Goal: Task Accomplishment & Management: Manage account settings

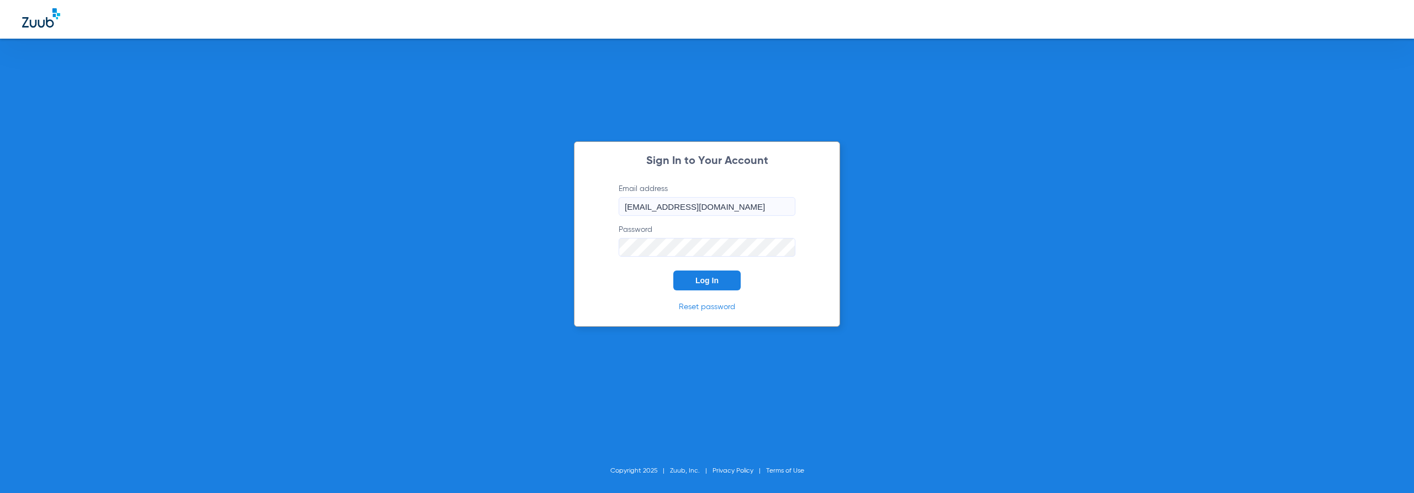
click at [722, 282] on button "Log In" at bounding box center [707, 281] width 67 height 20
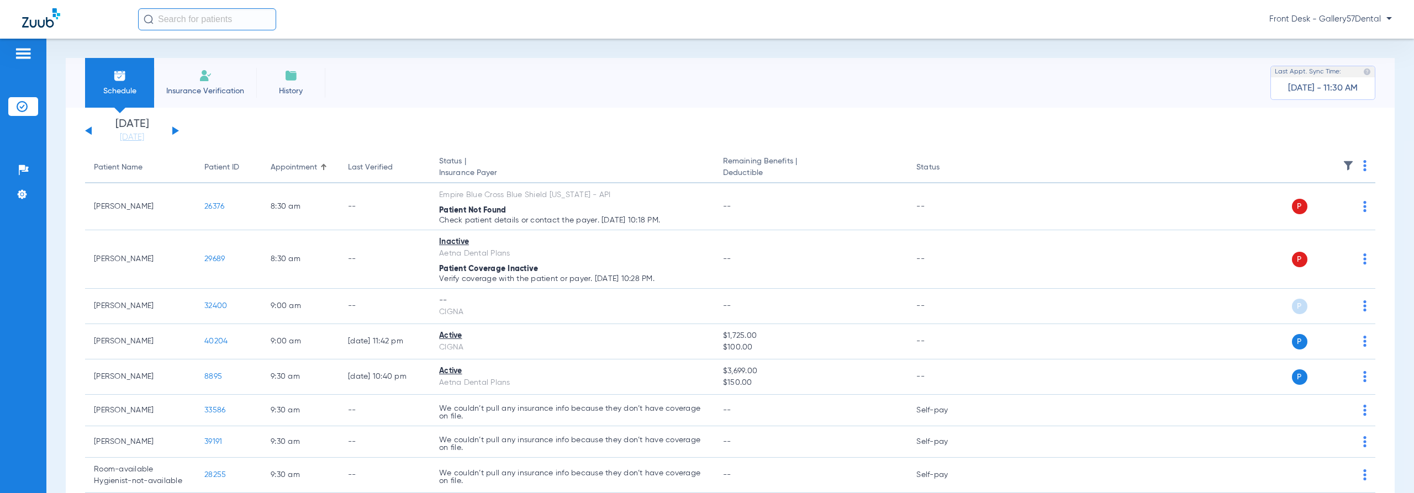
click at [187, 78] on li "Insurance Verification" at bounding box center [205, 83] width 102 height 50
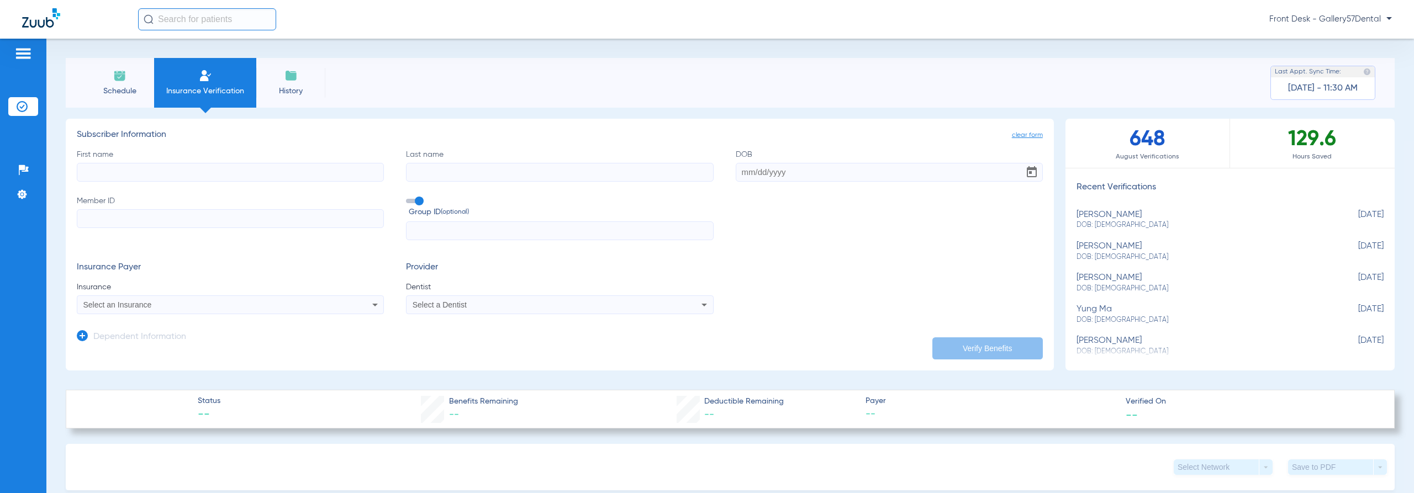
click at [222, 174] on input "First name" at bounding box center [230, 172] width 307 height 19
click at [503, 168] on input "Last name" at bounding box center [559, 172] width 307 height 19
click at [745, 165] on input "DOB" at bounding box center [889, 172] width 307 height 19
click at [191, 218] on input "Member ID" at bounding box center [230, 218] width 307 height 19
click at [451, 238] on input "text" at bounding box center [559, 231] width 307 height 19
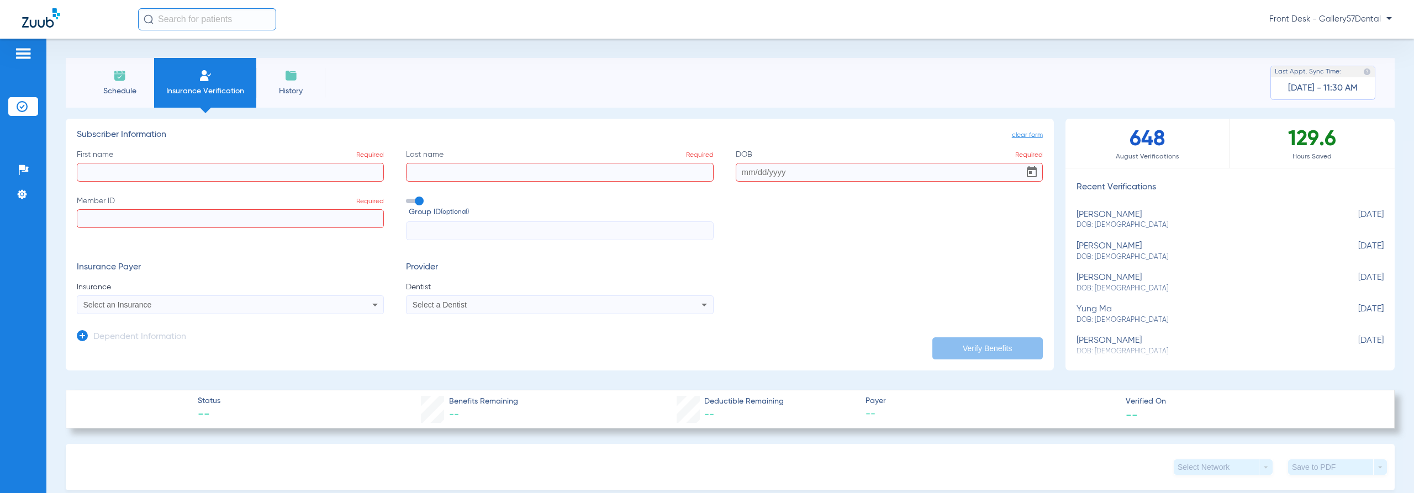
click at [254, 305] on div "Select an Insurance" at bounding box center [201, 305] width 236 height 8
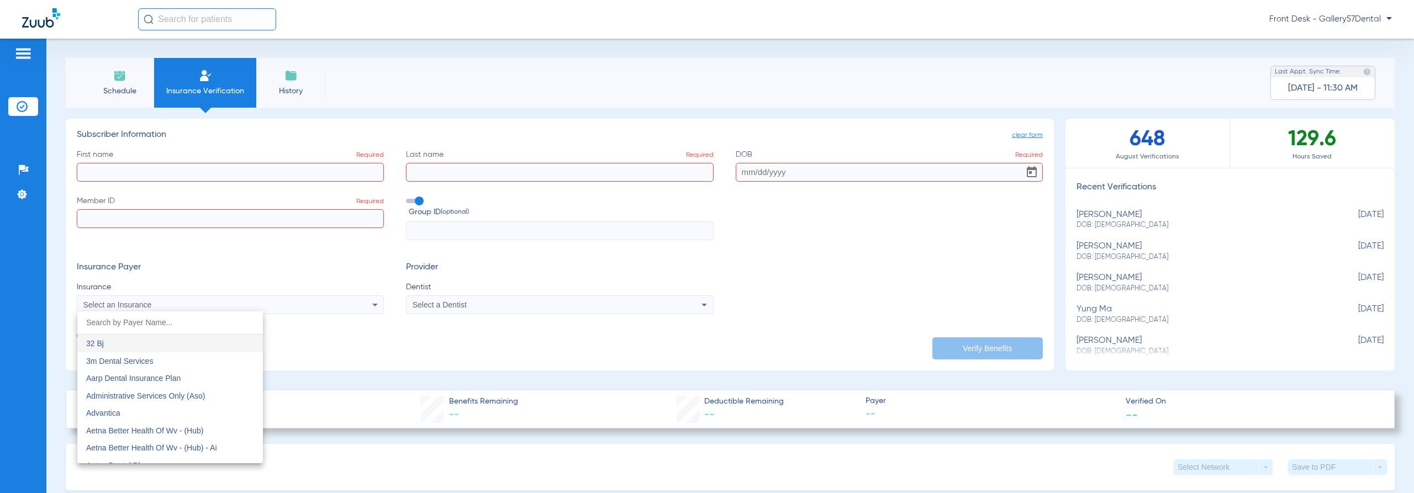
click at [212, 297] on div at bounding box center [707, 246] width 1414 height 493
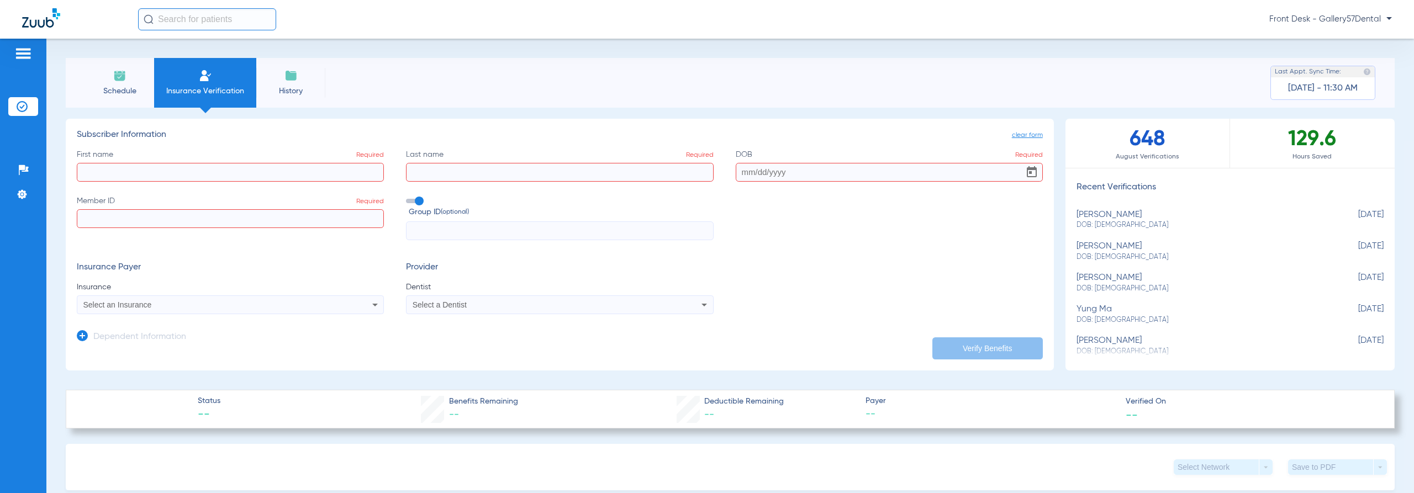
click at [203, 164] on input "First name Required" at bounding box center [230, 172] width 307 height 19
click at [1118, 245] on div "[PERSON_NAME] DOB: [DEMOGRAPHIC_DATA]" at bounding box center [1203, 253] width 252 height 20
type input "[PERSON_NAME]"
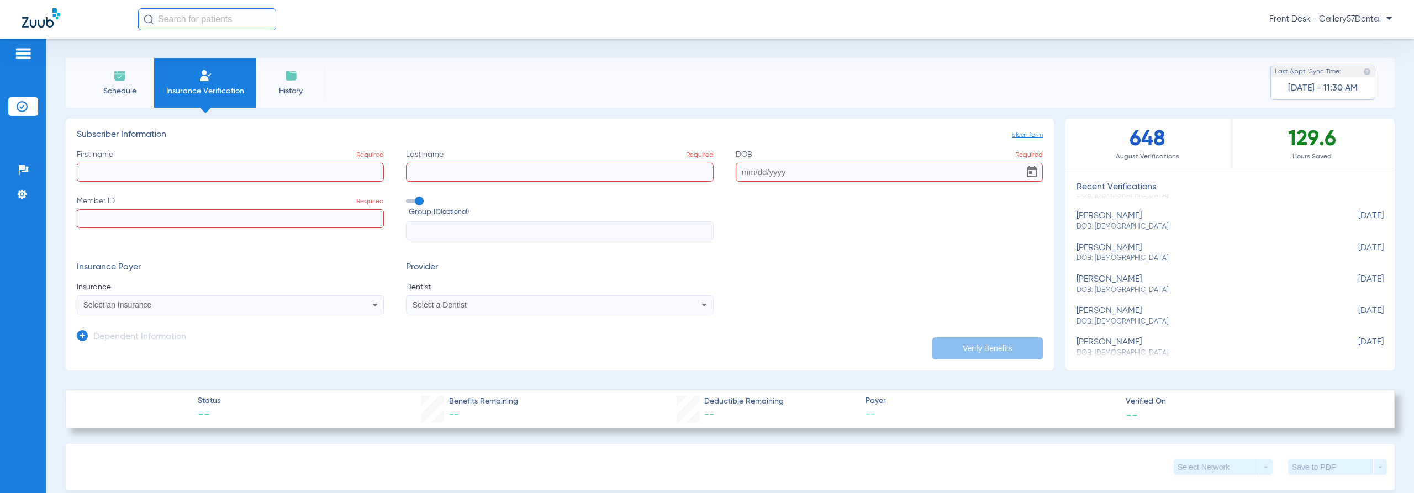
type input "[DATE]"
type input "U96033494"
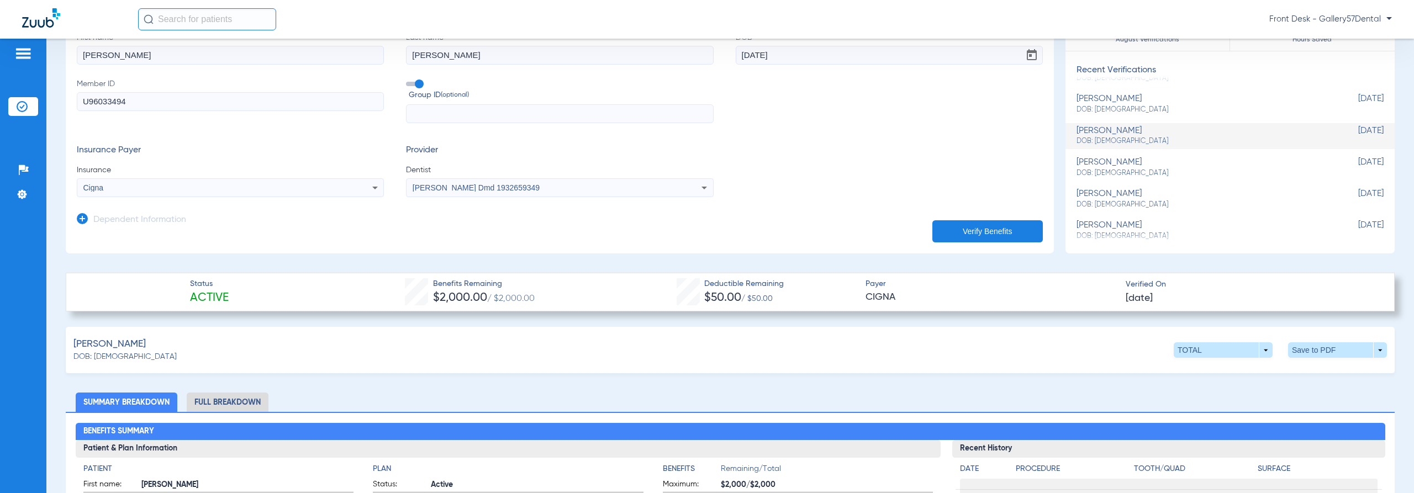
scroll to position [166, 0]
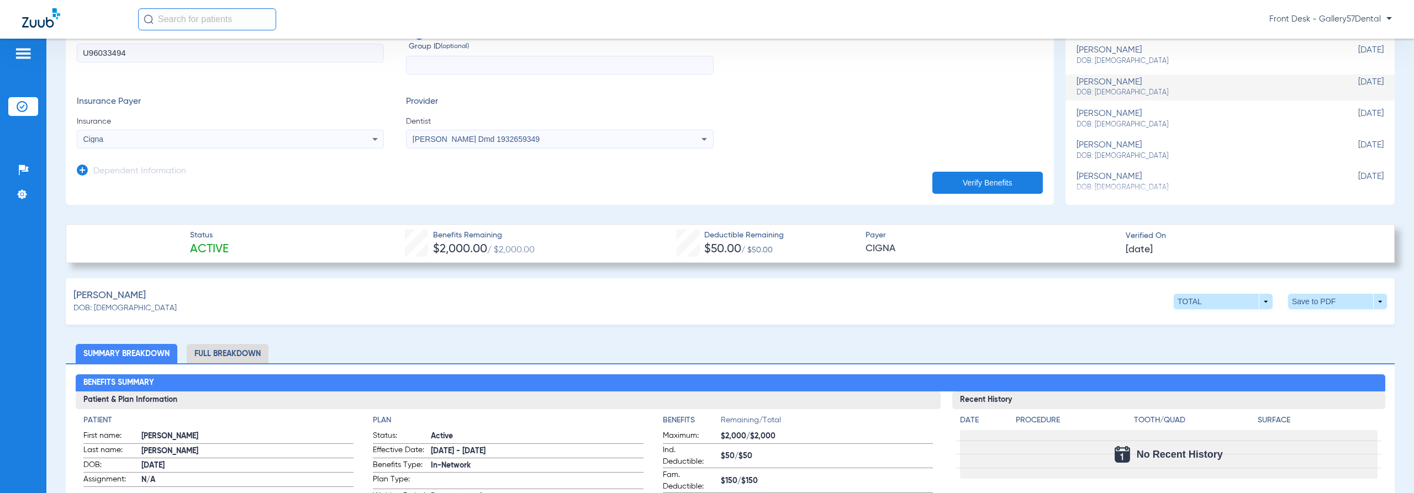
drag, startPoint x: 325, startPoint y: 224, endPoint x: 796, endPoint y: 259, distance: 472.6
click at [796, 259] on div "Status Active Benefits Remaining $2,000.00 / $2,000.00 Deductible Remaining $50…" at bounding box center [730, 243] width 1329 height 39
click at [859, 250] on div "Status Active Benefits Remaining $2,000.00 / $2,000.00 Deductible Remaining $50…" at bounding box center [730, 243] width 1329 height 39
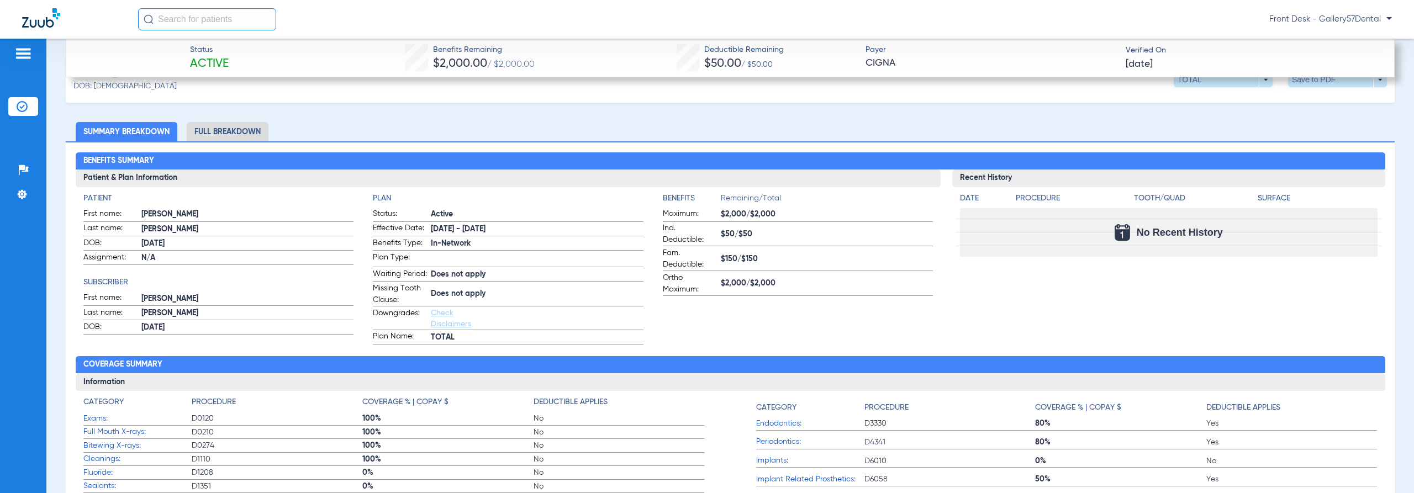
scroll to position [387, 0]
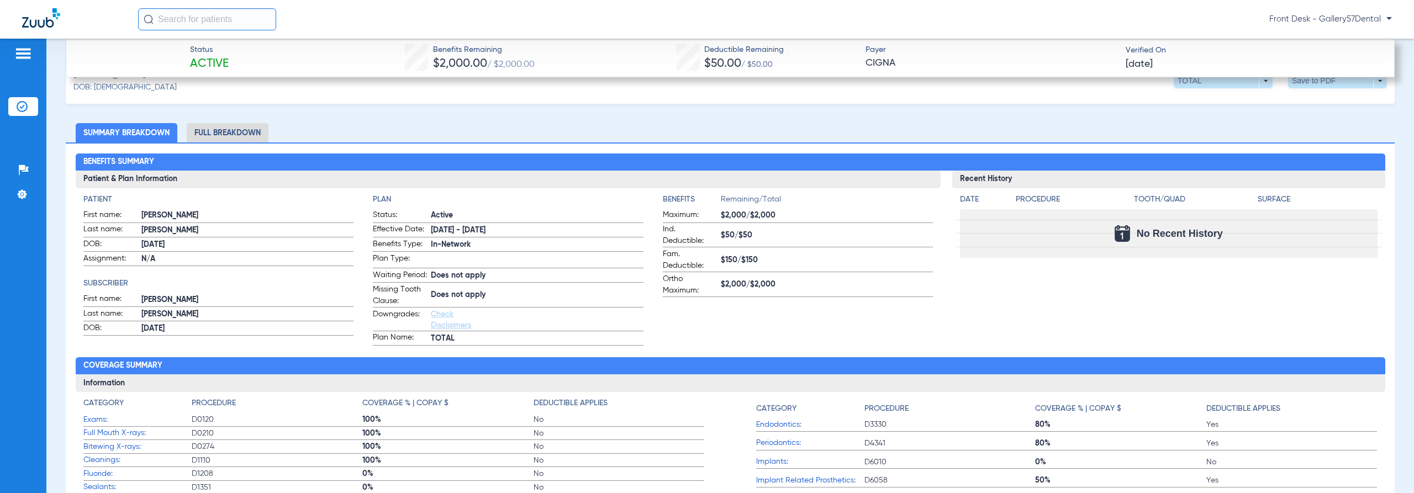
click at [218, 124] on li "Full Breakdown" at bounding box center [228, 132] width 82 height 19
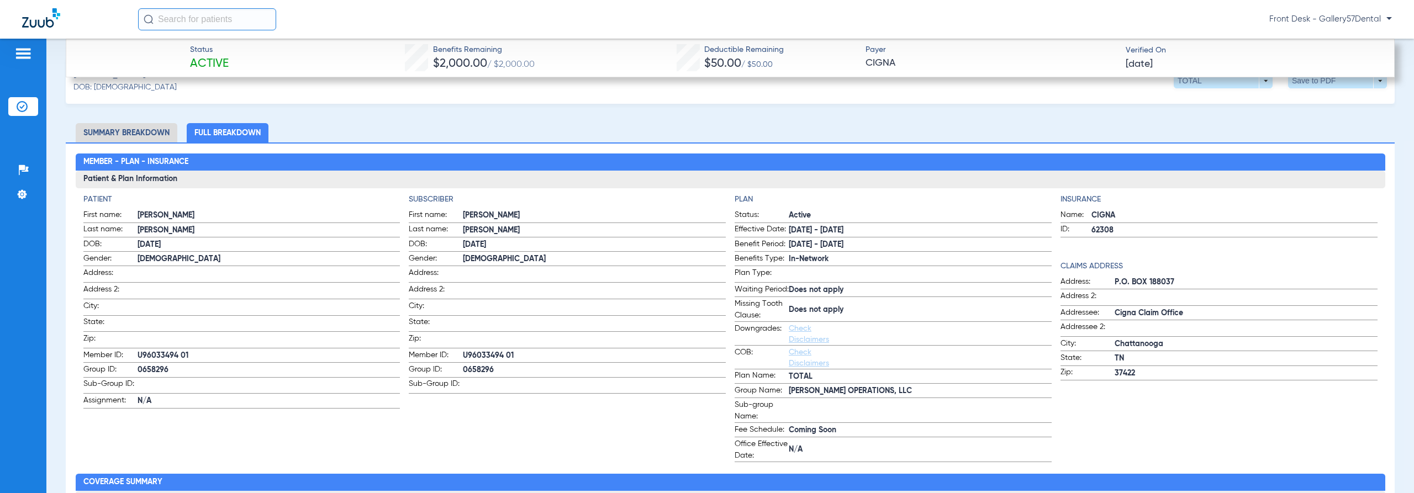
drag, startPoint x: 728, startPoint y: 207, endPoint x: 870, endPoint y: 467, distance: 296.5
click at [870, 462] on div "Patient First name: [PERSON_NAME] Last name: [PERSON_NAME] DOB: [DEMOGRAPHIC_DA…" at bounding box center [730, 328] width 1295 height 269
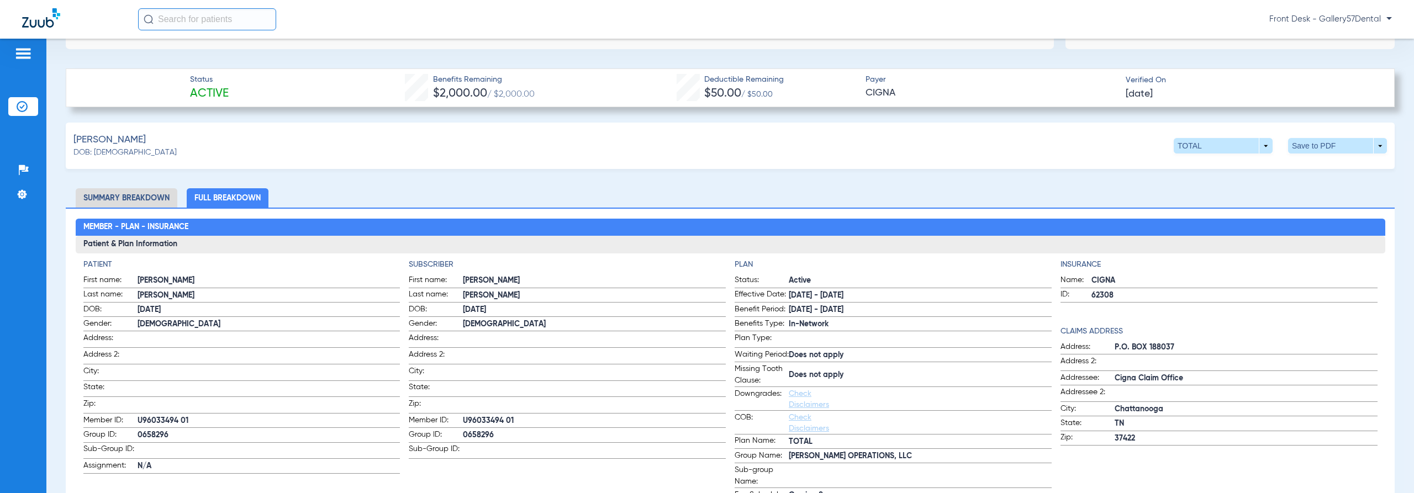
scroll to position [276, 0]
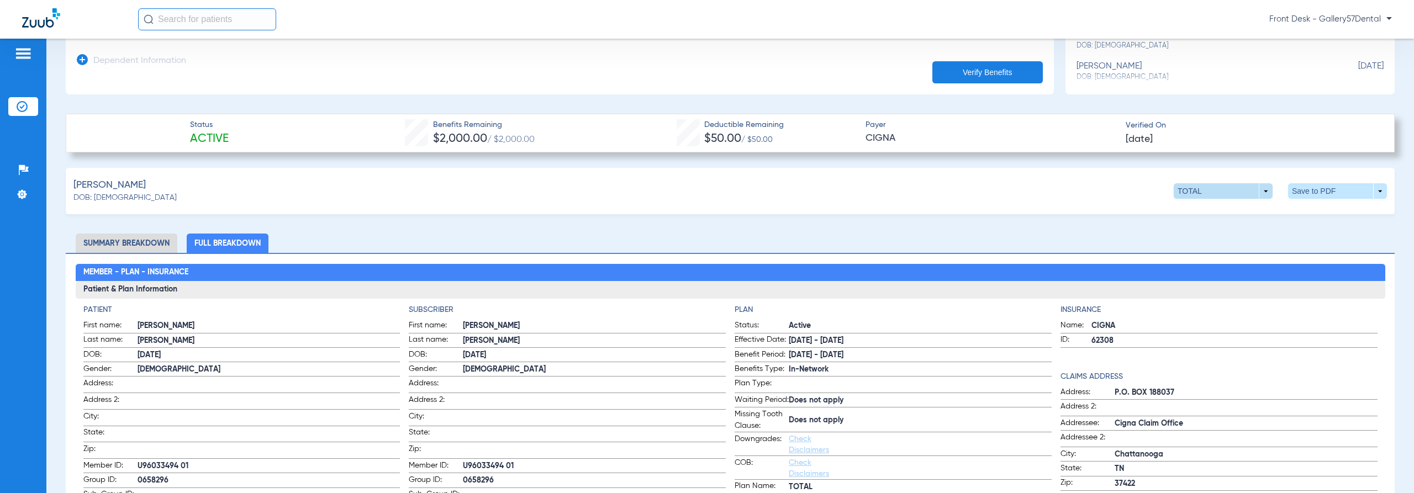
click at [1253, 188] on span at bounding box center [1223, 190] width 99 height 15
click at [1213, 236] on span "Out of Network" at bounding box center [1200, 234] width 51 height 8
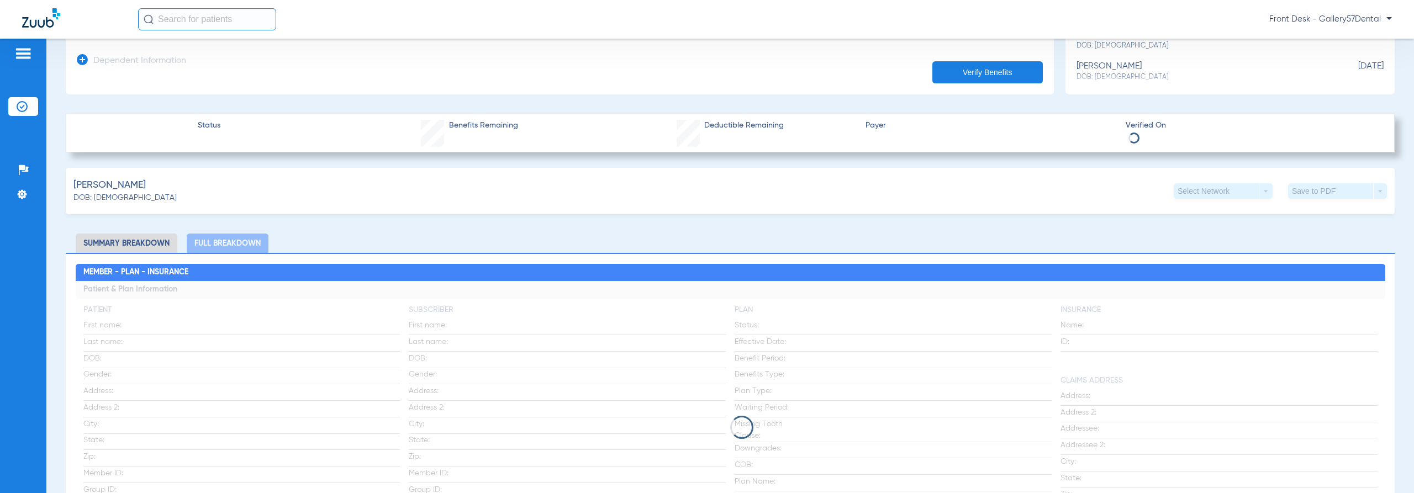
click at [839, 324] on app-loading-indicator at bounding box center [731, 427] width 1310 height 293
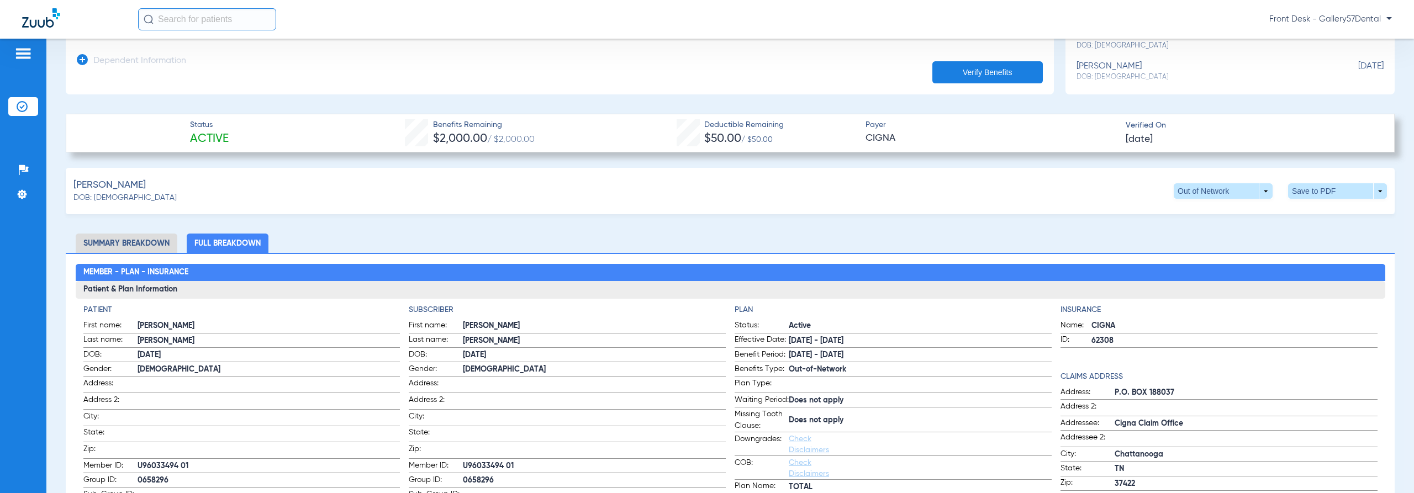
click at [866, 291] on h3 "Patient & Plan Information" at bounding box center [731, 290] width 1310 height 18
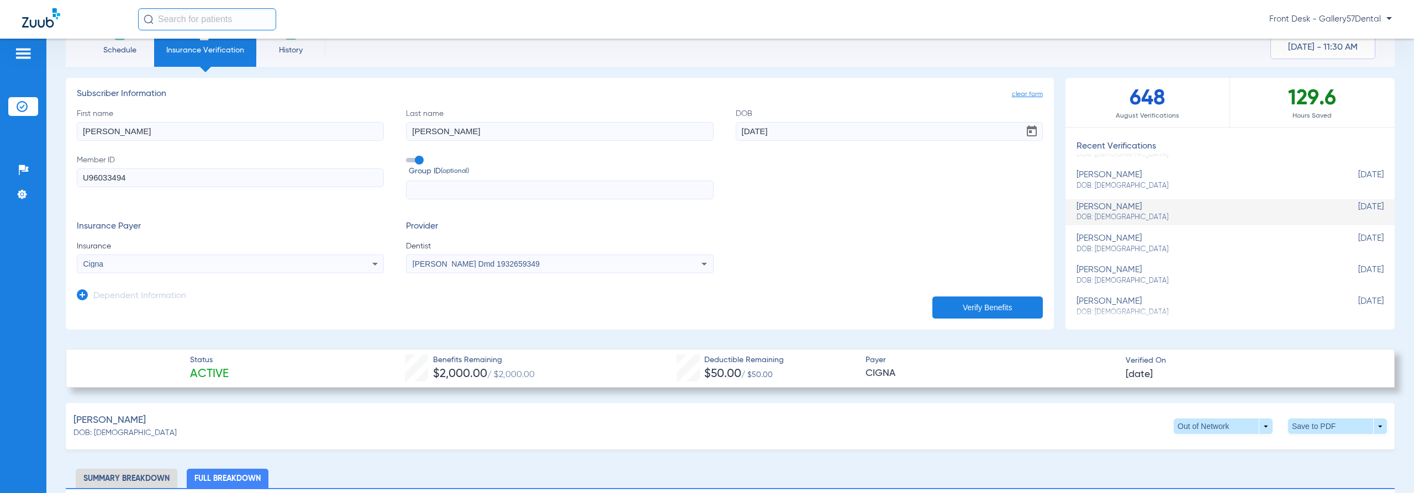
scroll to position [0, 0]
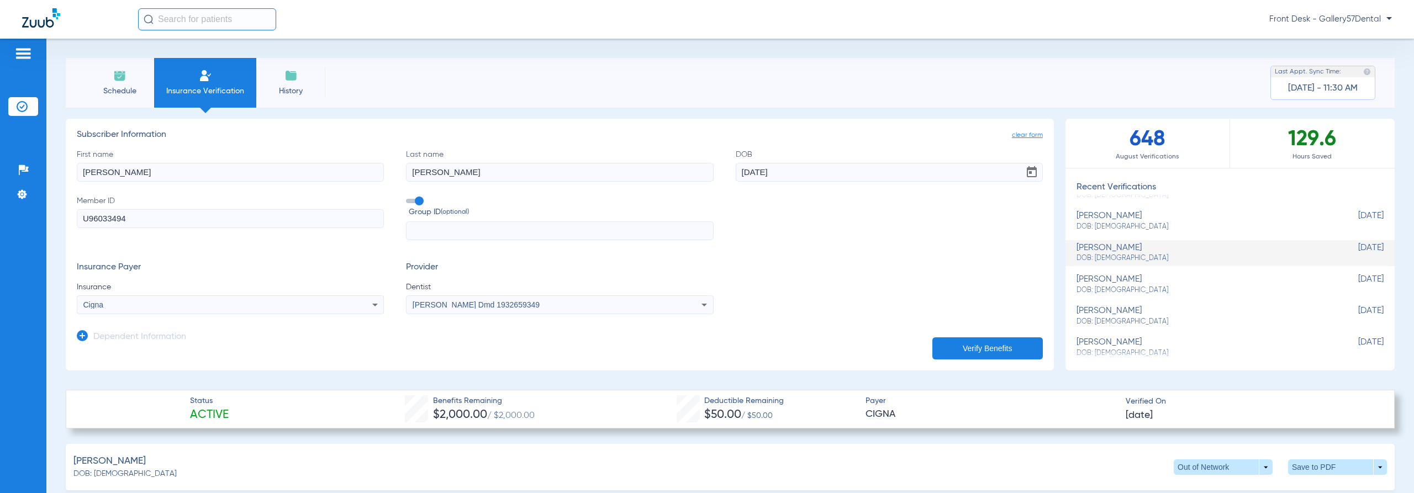
click at [22, 54] on img at bounding box center [23, 53] width 18 height 13
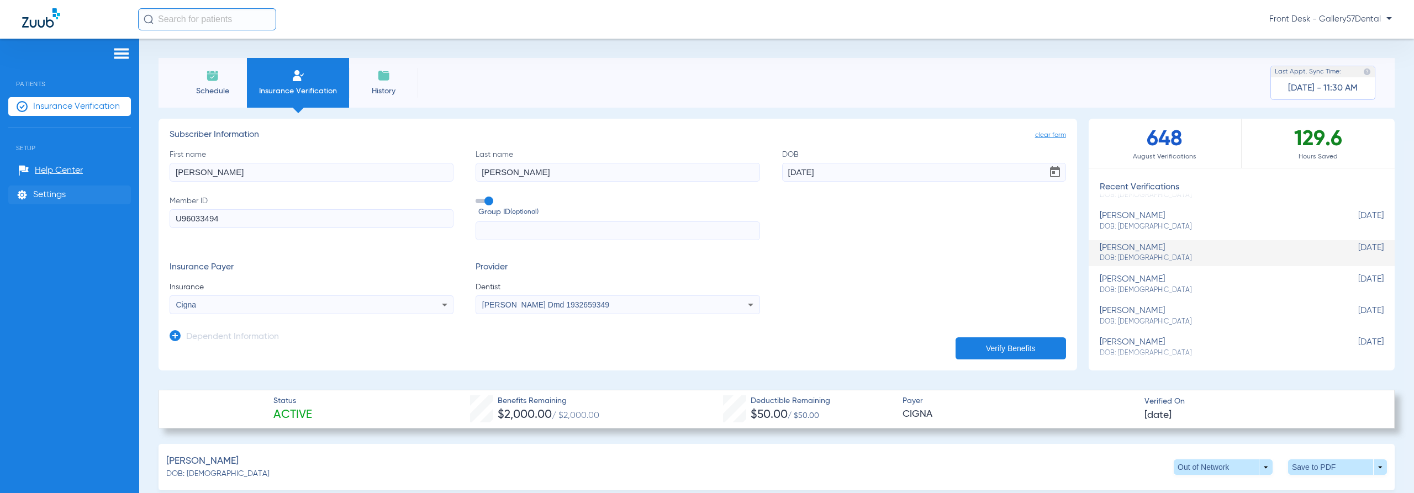
click at [17, 191] on img at bounding box center [22, 195] width 11 height 11
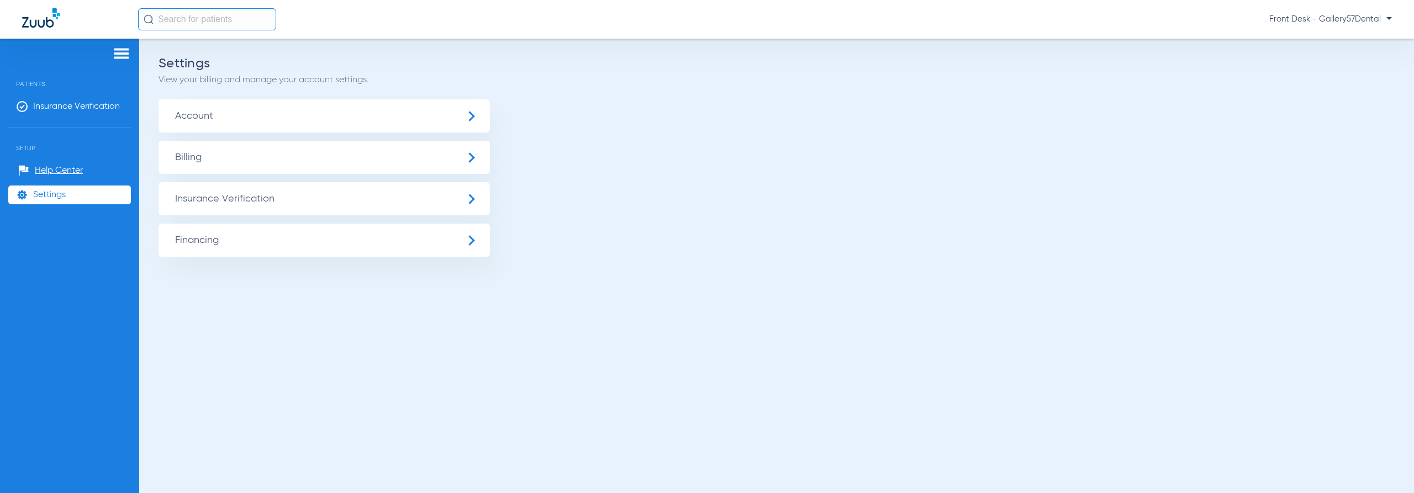
click at [461, 111] on span "Account" at bounding box center [325, 115] width 332 height 33
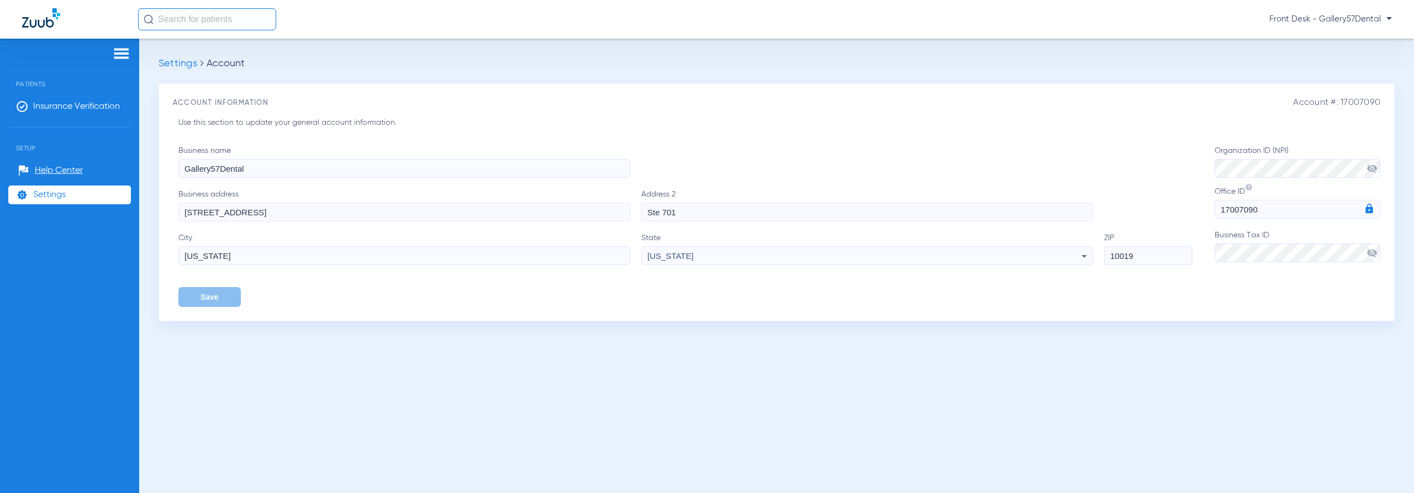
click at [51, 191] on span "Settings" at bounding box center [49, 195] width 33 height 11
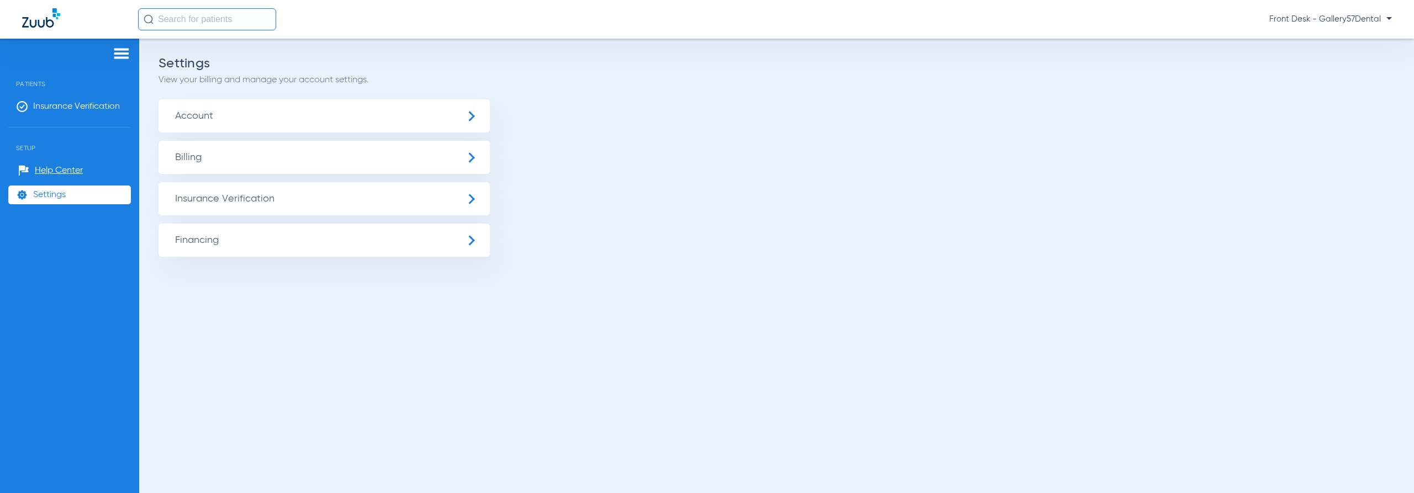
click at [479, 200] on span "Insurance Verification" at bounding box center [325, 198] width 332 height 33
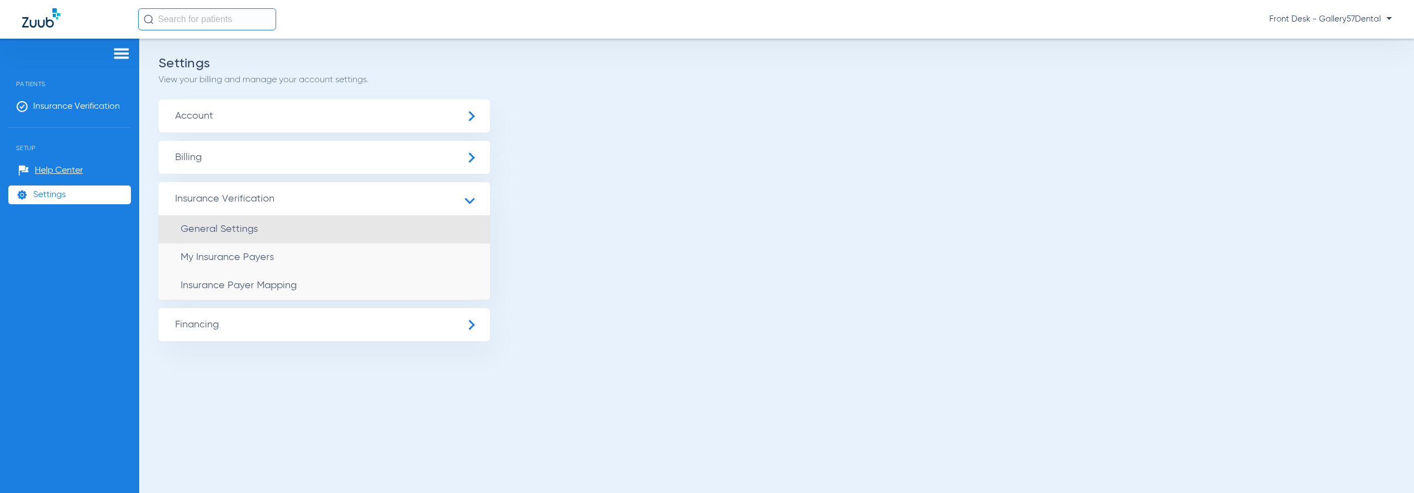
click at [282, 227] on li "General Settings" at bounding box center [325, 229] width 332 height 28
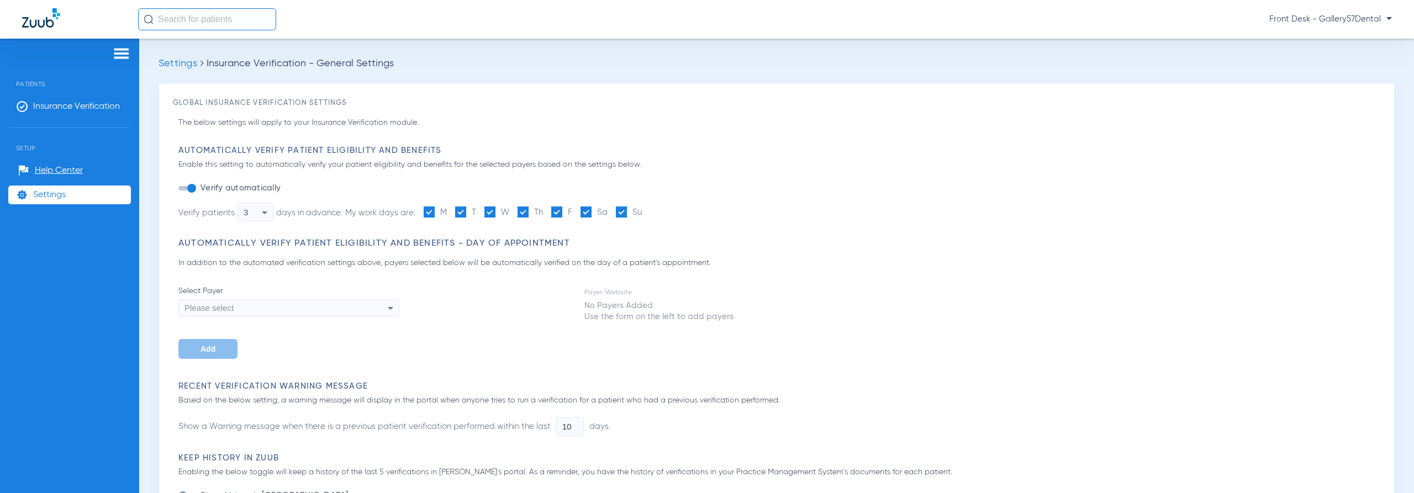
type input "6"
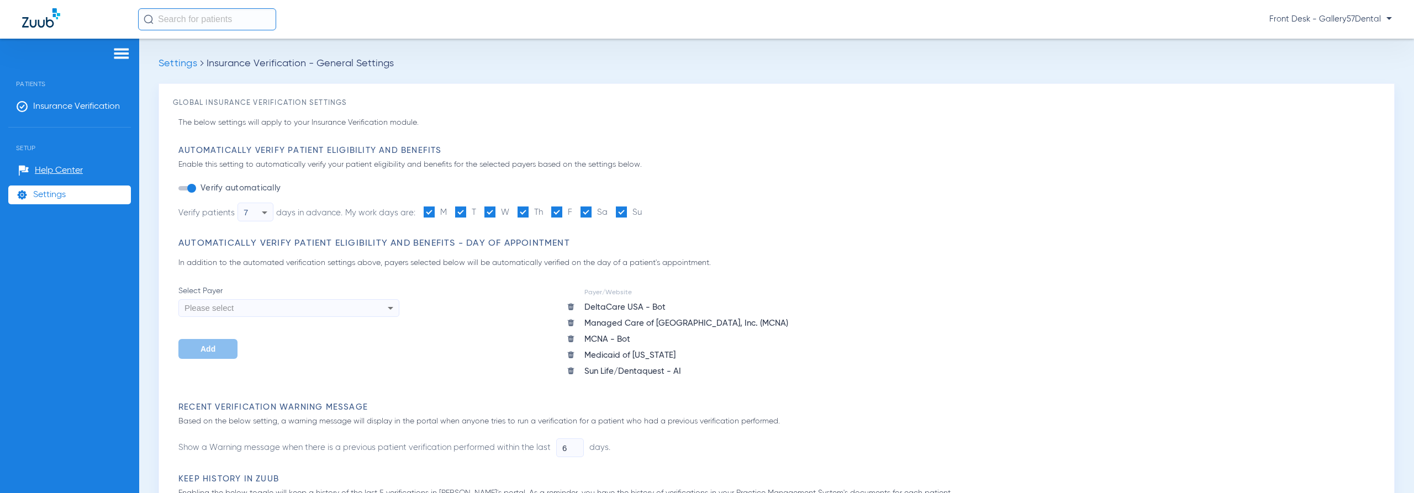
click at [250, 66] on span "Insurance Verification - General Settings" at bounding box center [300, 64] width 187 height 10
click at [182, 67] on span "Settings" at bounding box center [178, 64] width 39 height 10
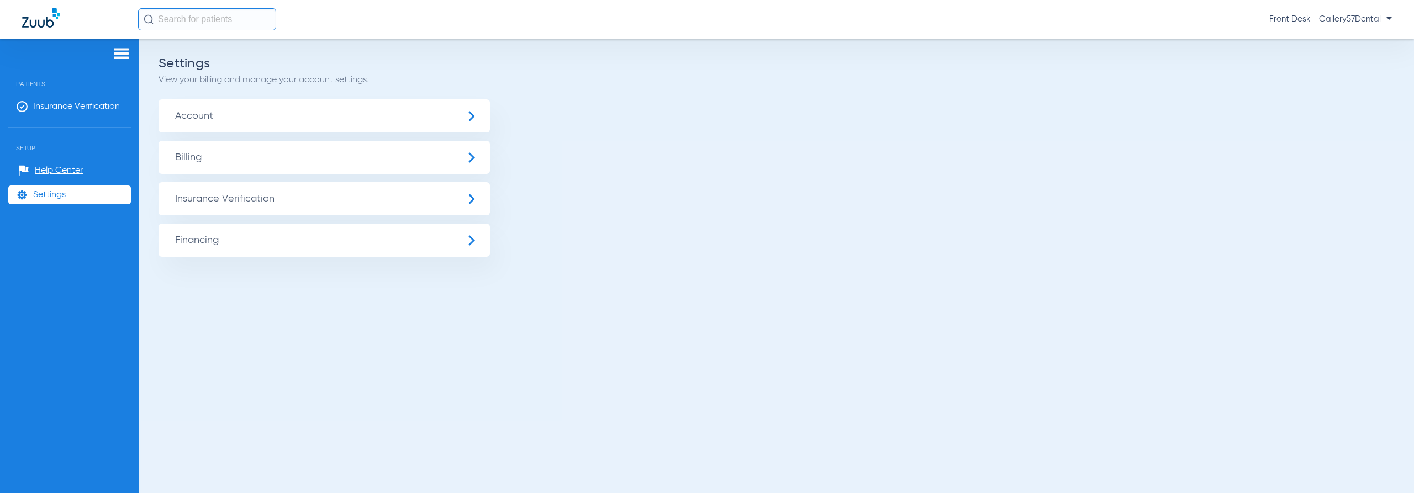
click at [238, 241] on span "Financing" at bounding box center [325, 240] width 332 height 33
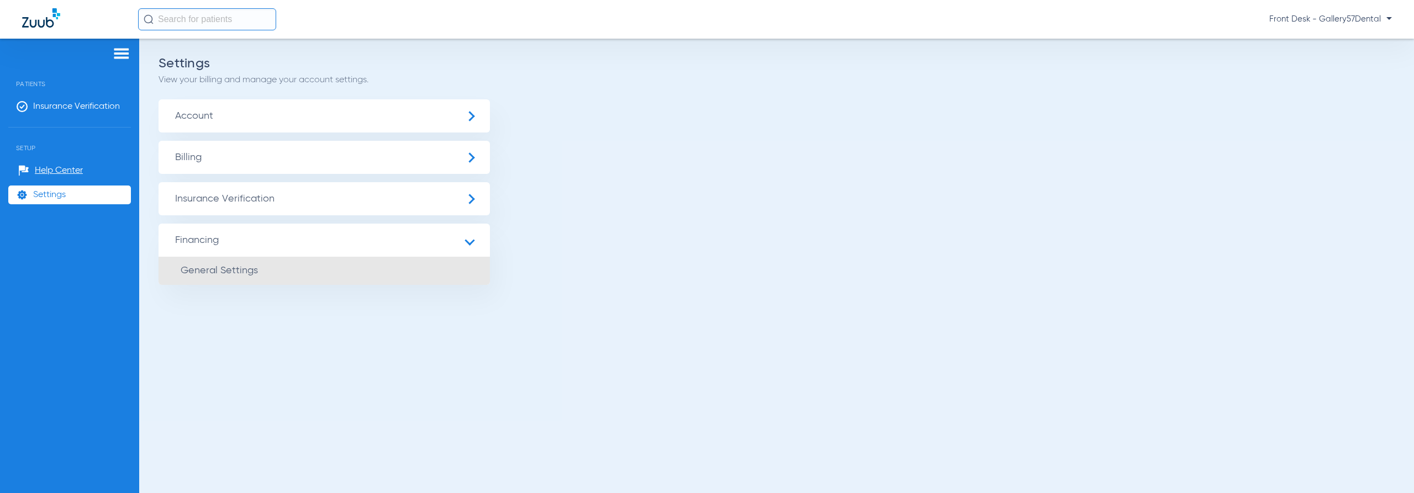
click at [230, 266] on span "General Settings" at bounding box center [219, 271] width 77 height 10
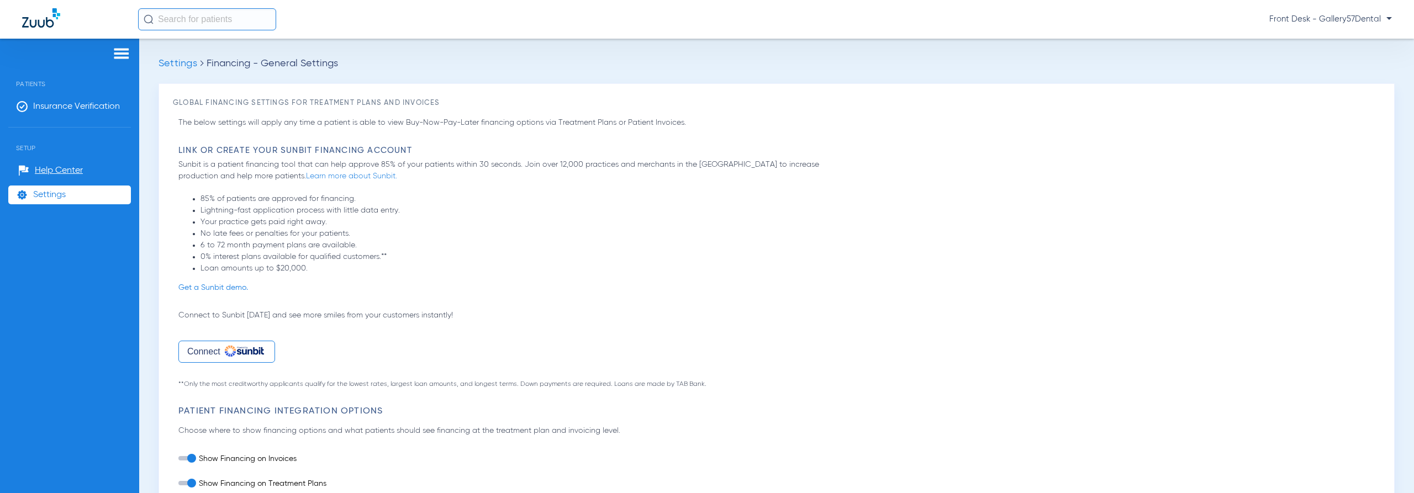
click at [178, 64] on span "Settings" at bounding box center [178, 64] width 39 height 10
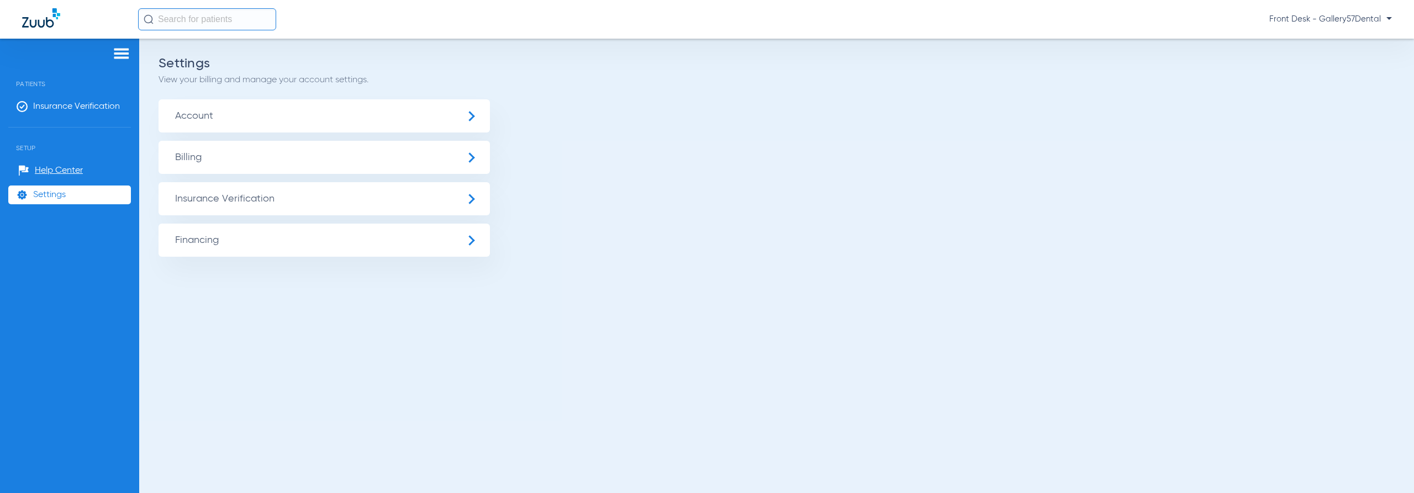
click at [343, 155] on span "Billing" at bounding box center [325, 157] width 332 height 33
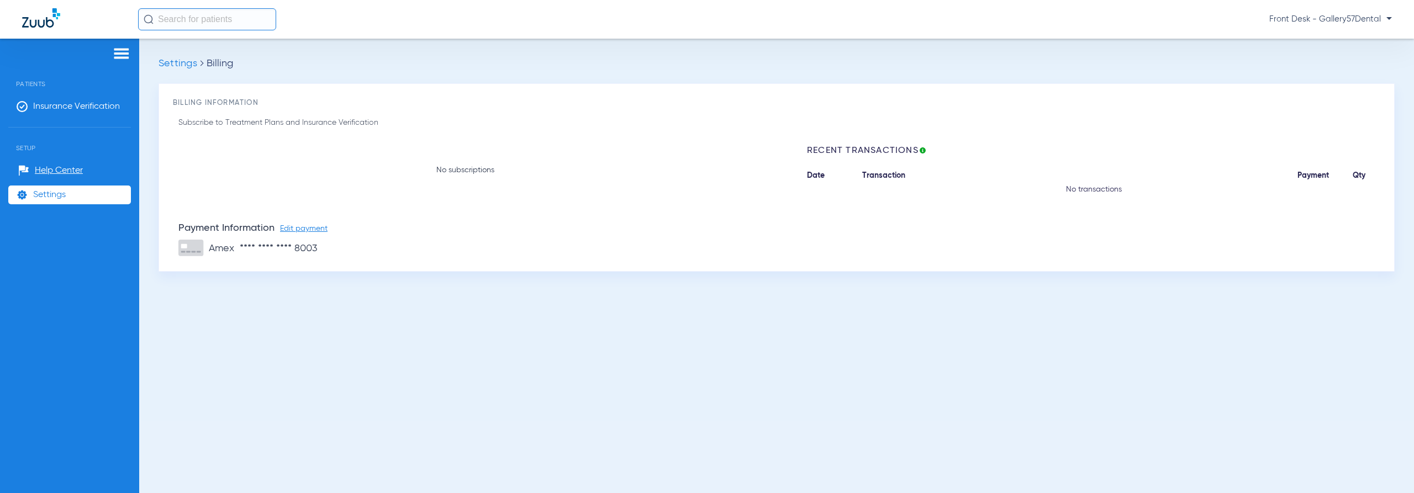
click at [164, 55] on div "Settings Billing Billing Information Subscribe to Treatment Plans and Insurance…" at bounding box center [776, 266] width 1275 height 455
click at [169, 59] on span "Settings" at bounding box center [178, 64] width 39 height 10
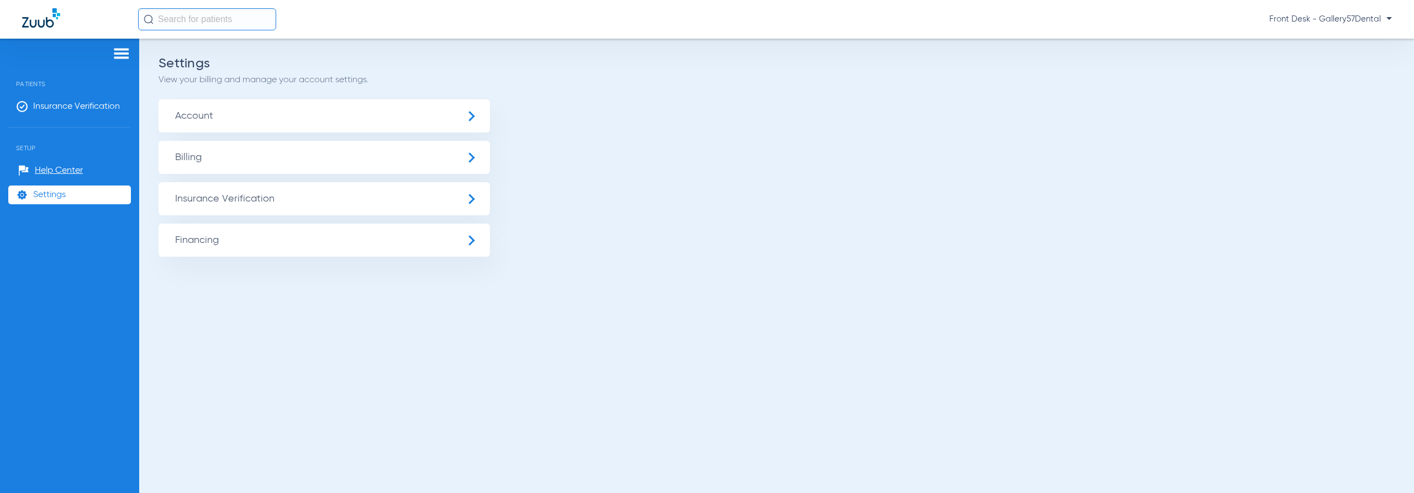
click at [194, 106] on span "Account" at bounding box center [325, 115] width 332 height 33
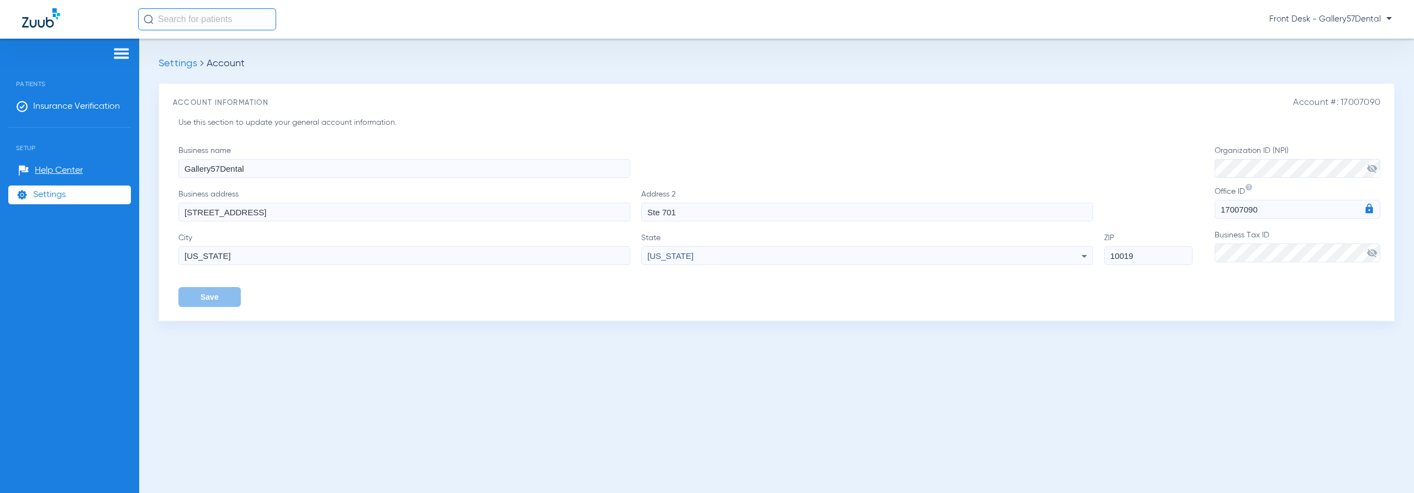
drag, startPoint x: 187, startPoint y: 73, endPoint x: 194, endPoint y: 64, distance: 12.6
click at [187, 72] on app-account "Settings Account Account #: 17007090 Account Information Use this section to up…" at bounding box center [777, 190] width 1237 height 264
click at [194, 64] on span "Settings" at bounding box center [178, 64] width 39 height 10
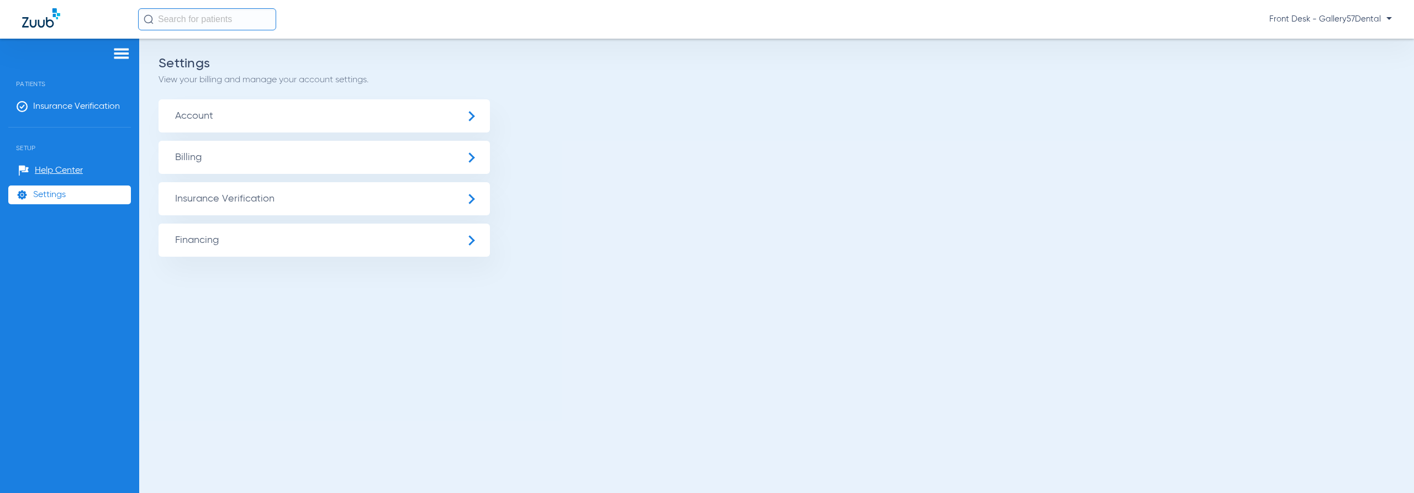
drag, startPoint x: 423, startPoint y: 82, endPoint x: 395, endPoint y: 64, distance: 34.3
click at [395, 64] on div "Settings View your billing and manage your account settings." at bounding box center [777, 72] width 1237 height 28
